Goal: Navigation & Orientation: Understand site structure

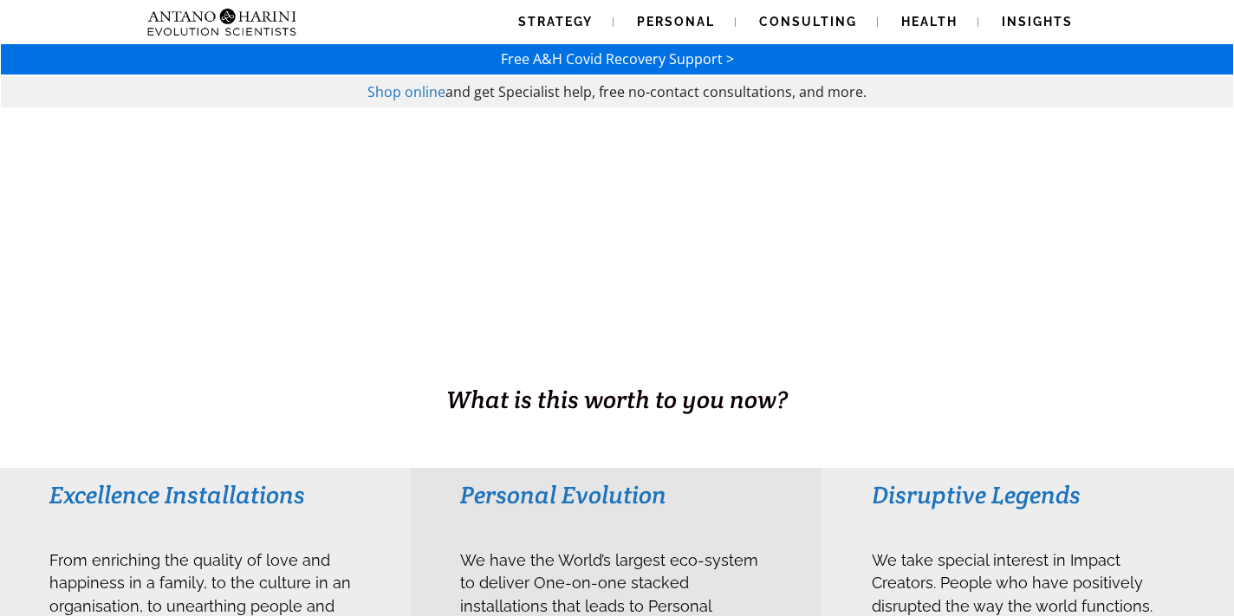
scroll to position [35, 0]
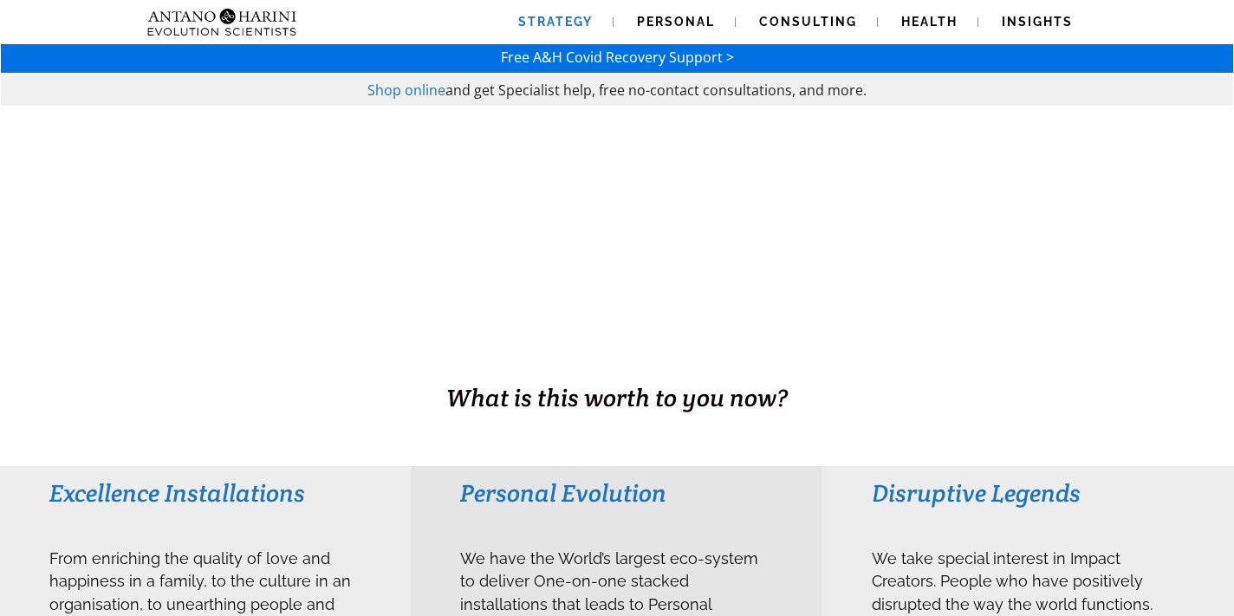
click at [563, 19] on span "Strategy" at bounding box center [555, 22] width 75 height 14
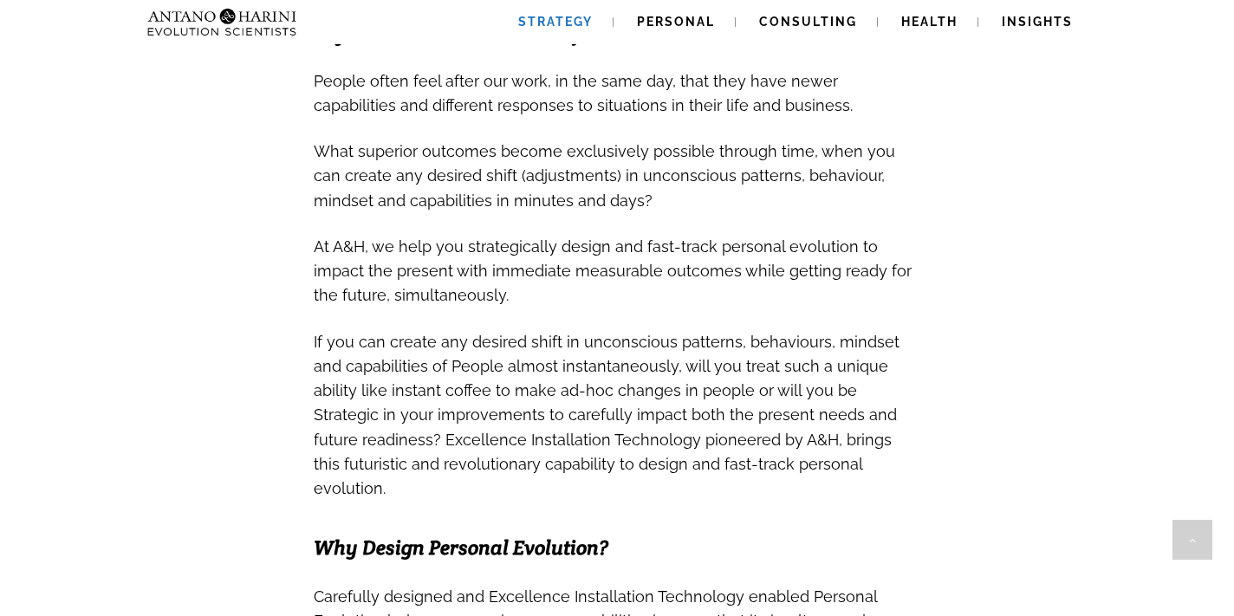
scroll to position [659, 0]
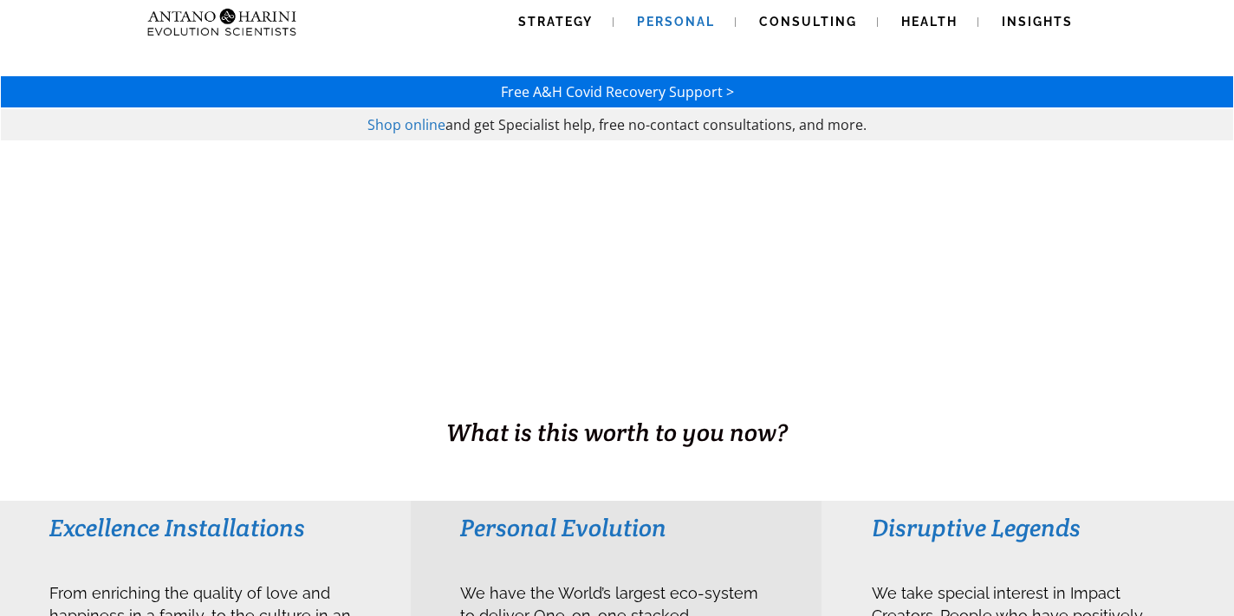
click at [674, 29] on link "Personal" at bounding box center [676, 22] width 120 height 44
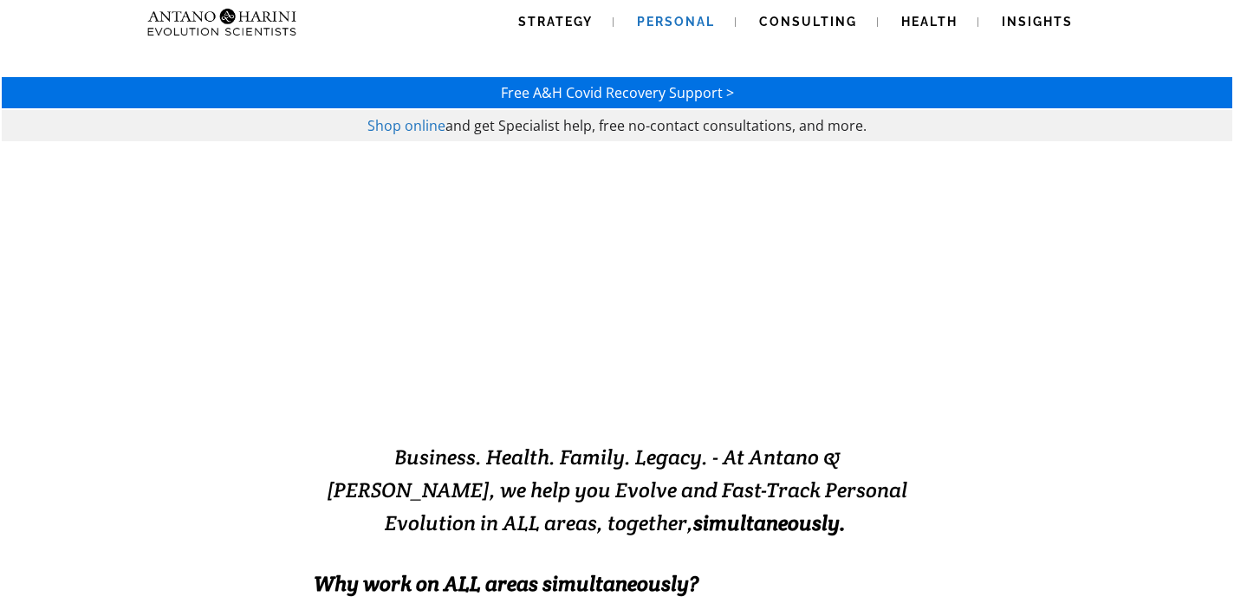
click at [664, 484] on span "Business. Health. Family. Legacy. - At Antano & Harini, we help you Evolve and …" at bounding box center [617, 490] width 581 height 93
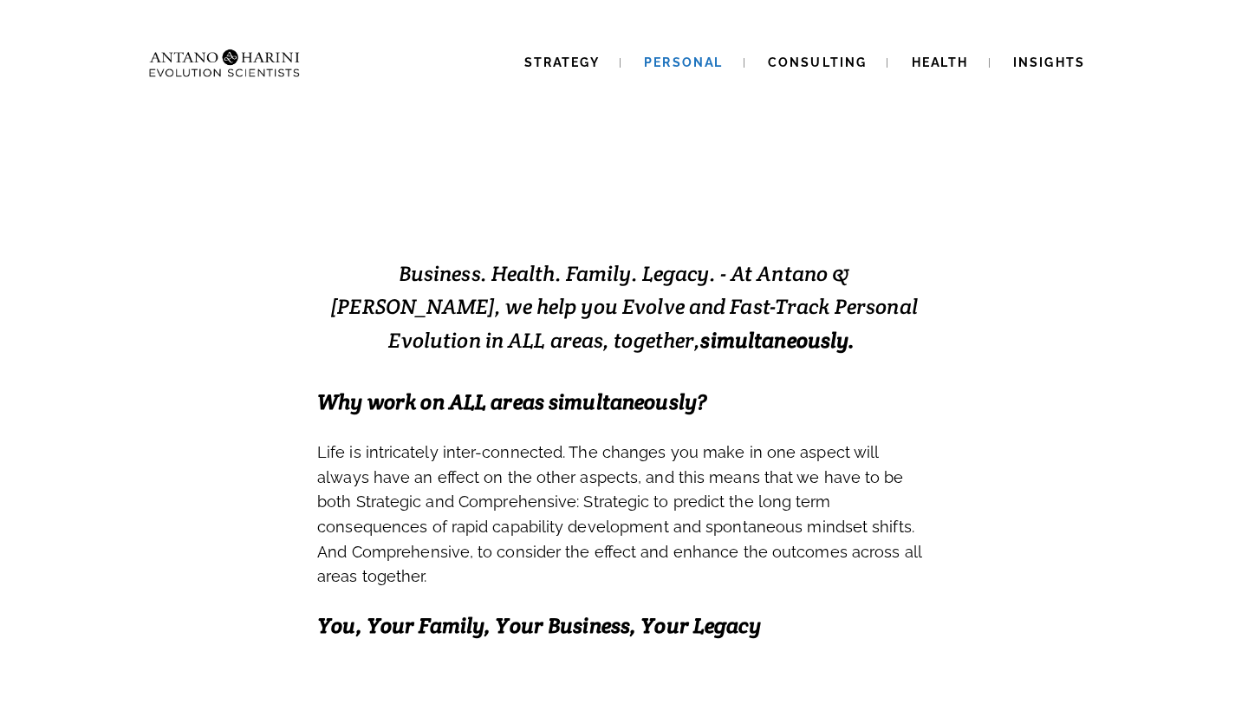
scroll to position [208, 0]
